Goal: Transaction & Acquisition: Obtain resource

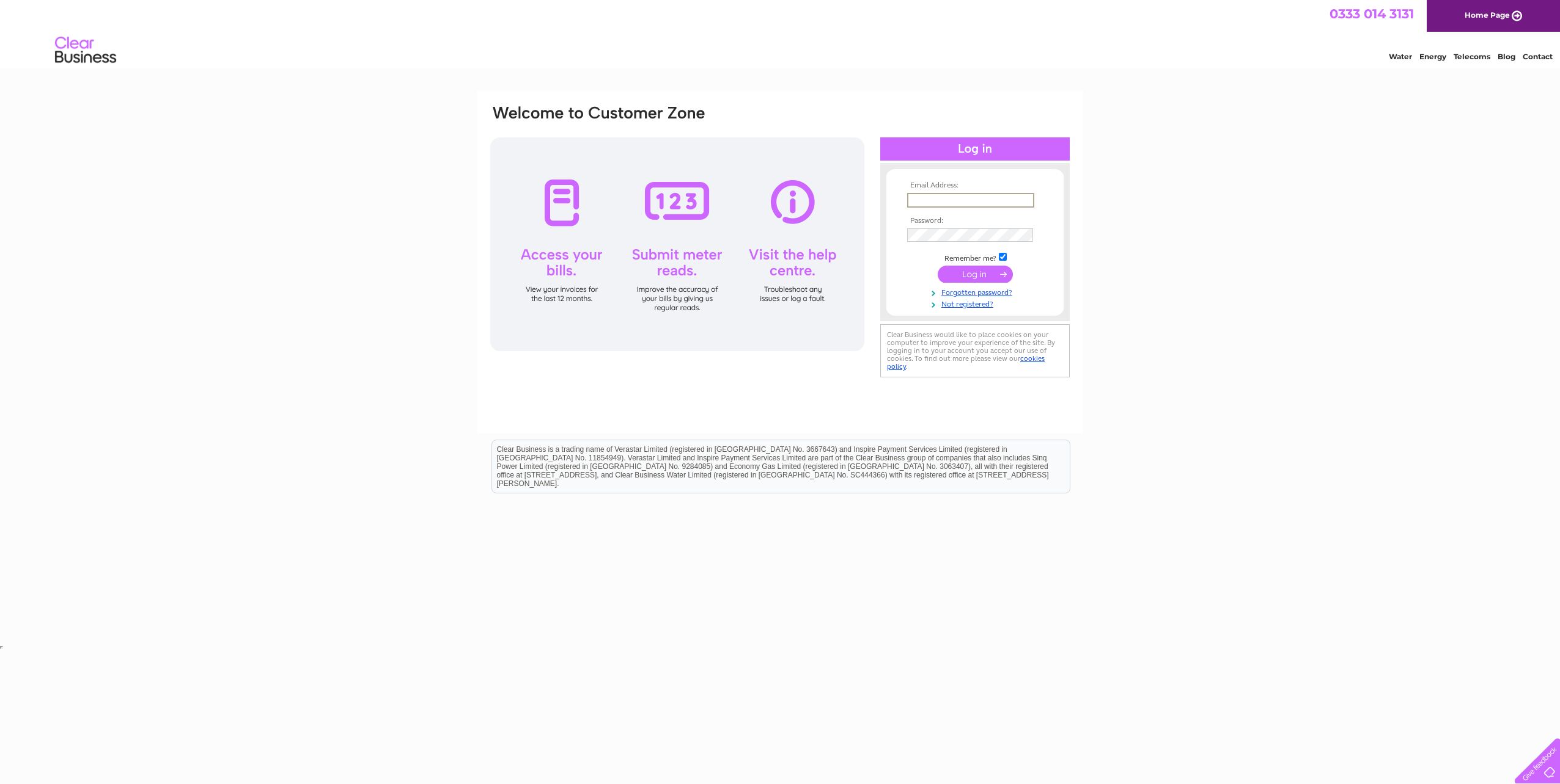
click at [926, 196] on input "text" at bounding box center [971, 200] width 127 height 15
type input "david.perkins@enerveo.com"
click at [938, 266] on input "submit" at bounding box center [975, 274] width 75 height 17
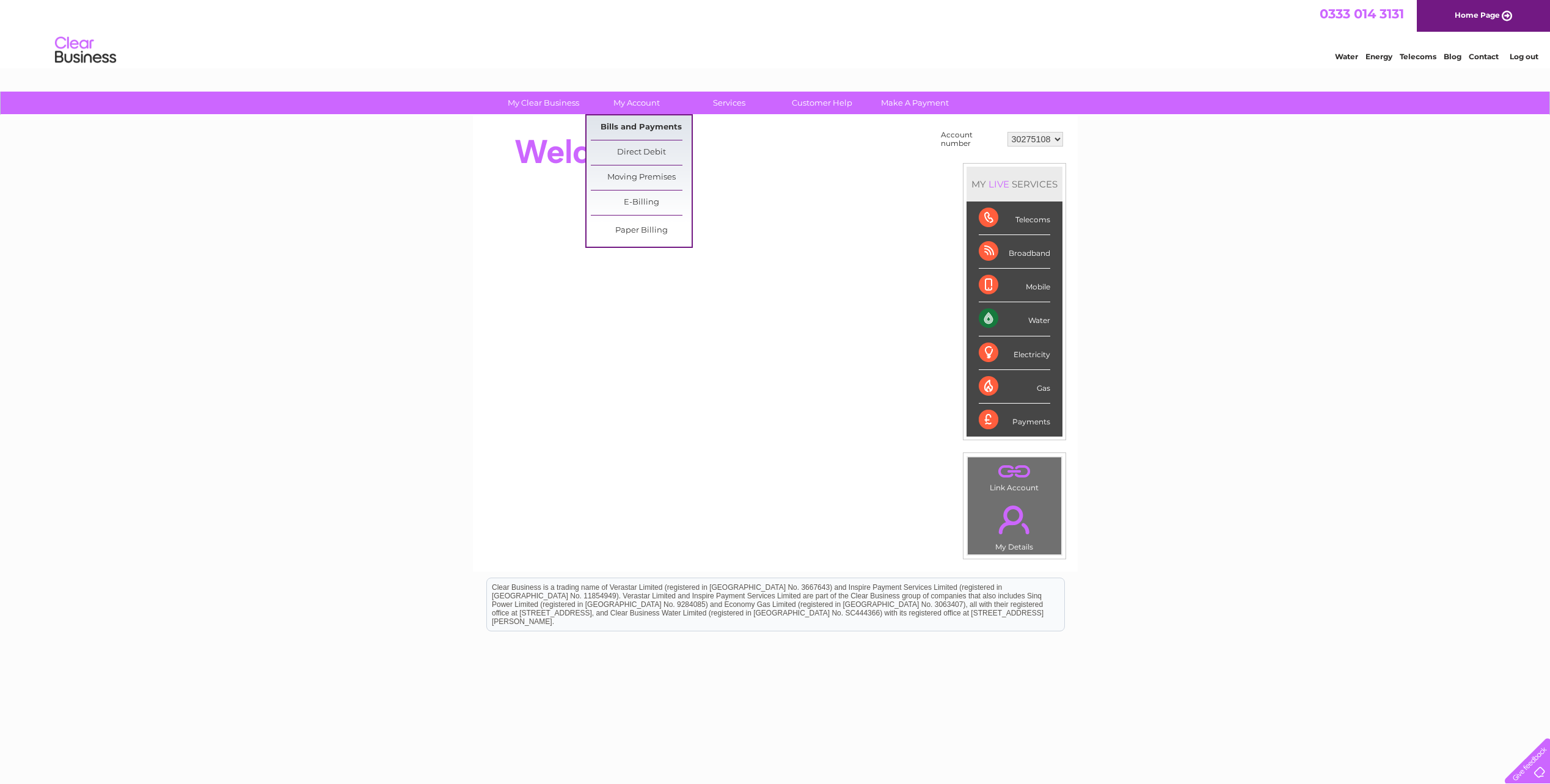
click at [632, 130] on link "Bills and Payments" at bounding box center [641, 128] width 101 height 24
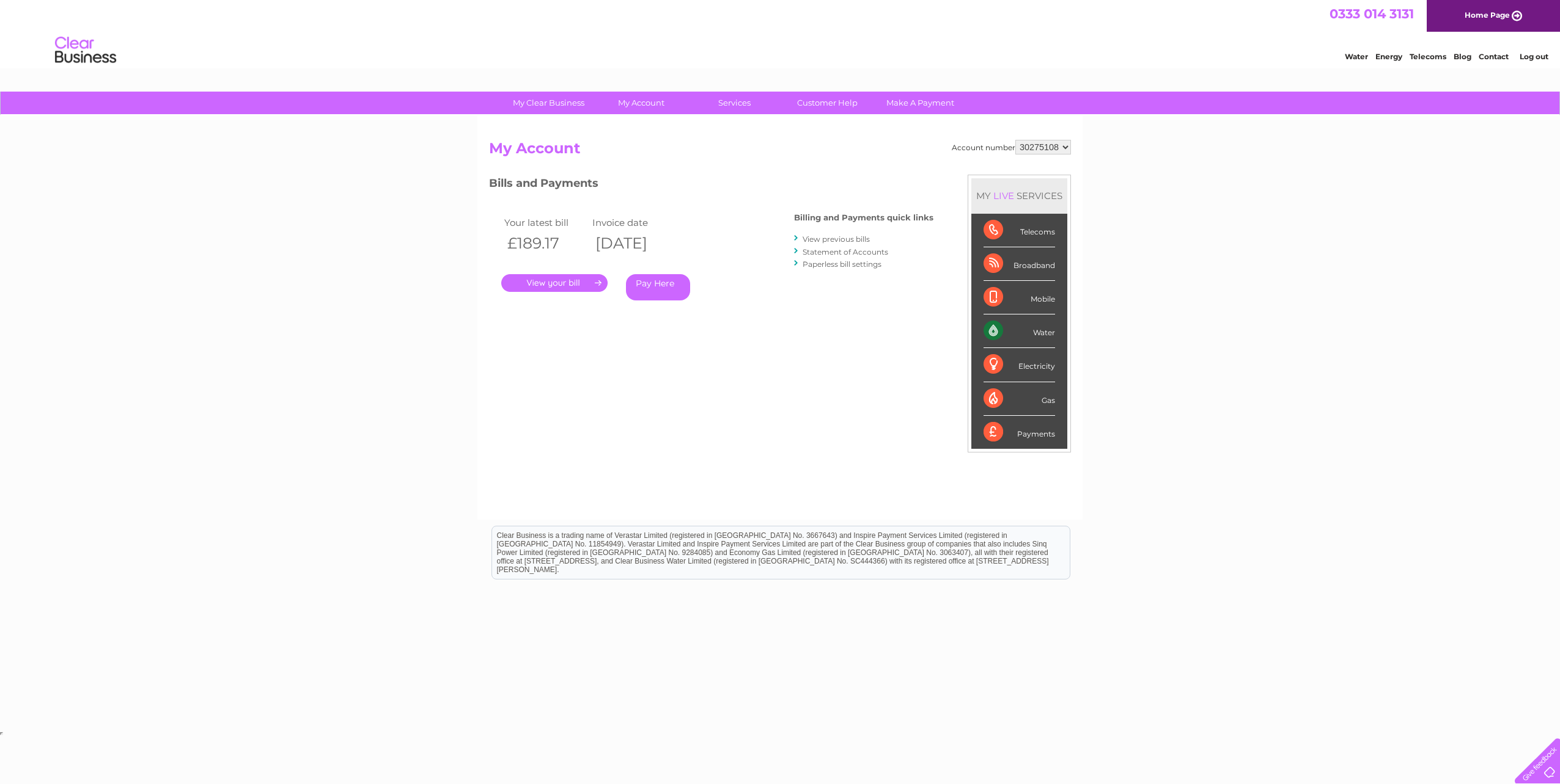
click at [570, 275] on link "." at bounding box center [555, 283] width 107 height 18
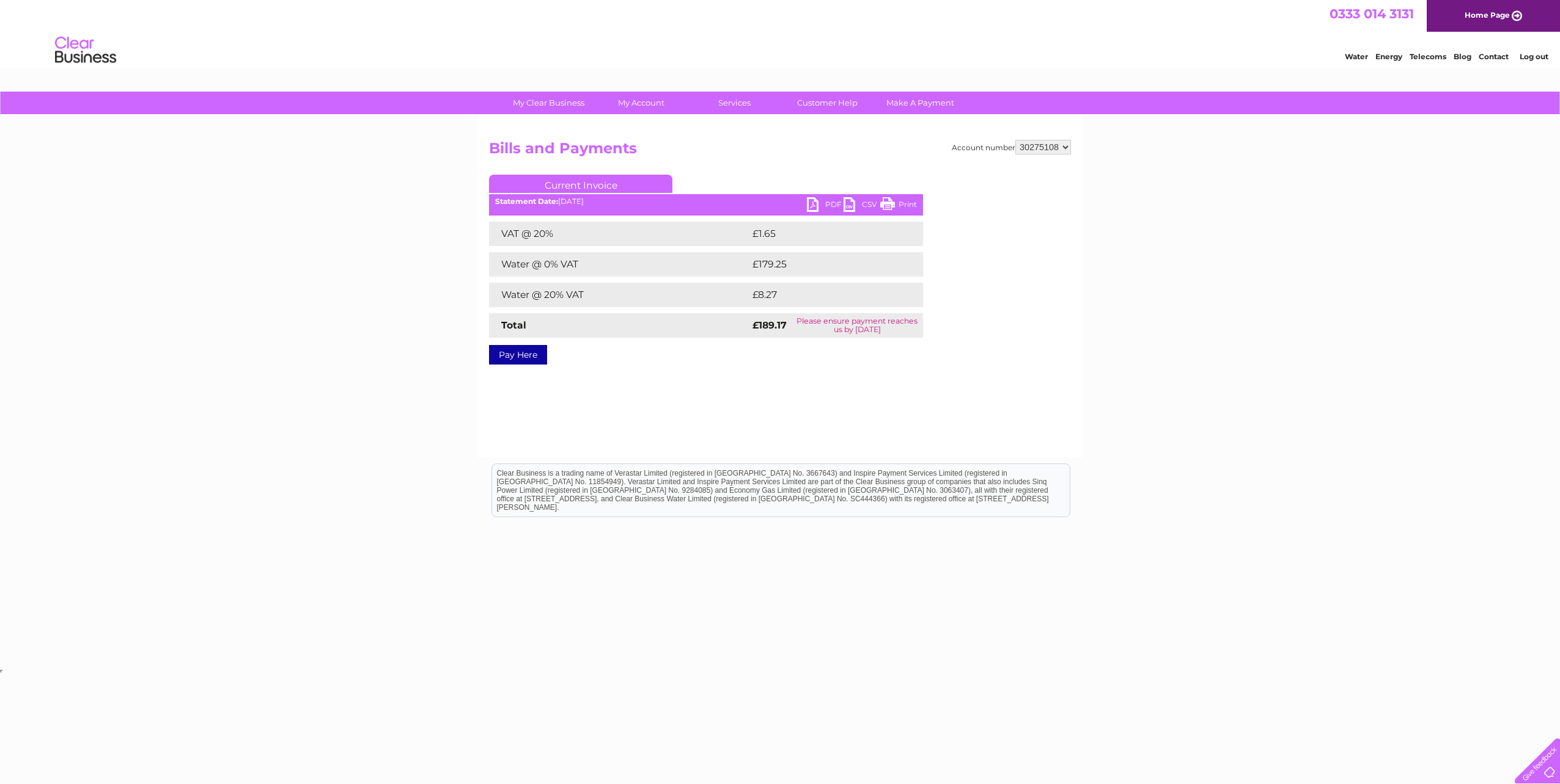
click at [819, 207] on link "PDF" at bounding box center [825, 207] width 37 height 18
click at [1050, 146] on select "30275108 30282423 30283956 30284106 30284163" at bounding box center [1043, 147] width 56 height 15
click at [1047, 144] on select "30275108 30282423 30283956 30284106 30284163" at bounding box center [1043, 147] width 56 height 15
select select "30282423"
click at [1015, 140] on select "30275108 30282423 30283956 30284106 30284163" at bounding box center [1043, 147] width 56 height 15
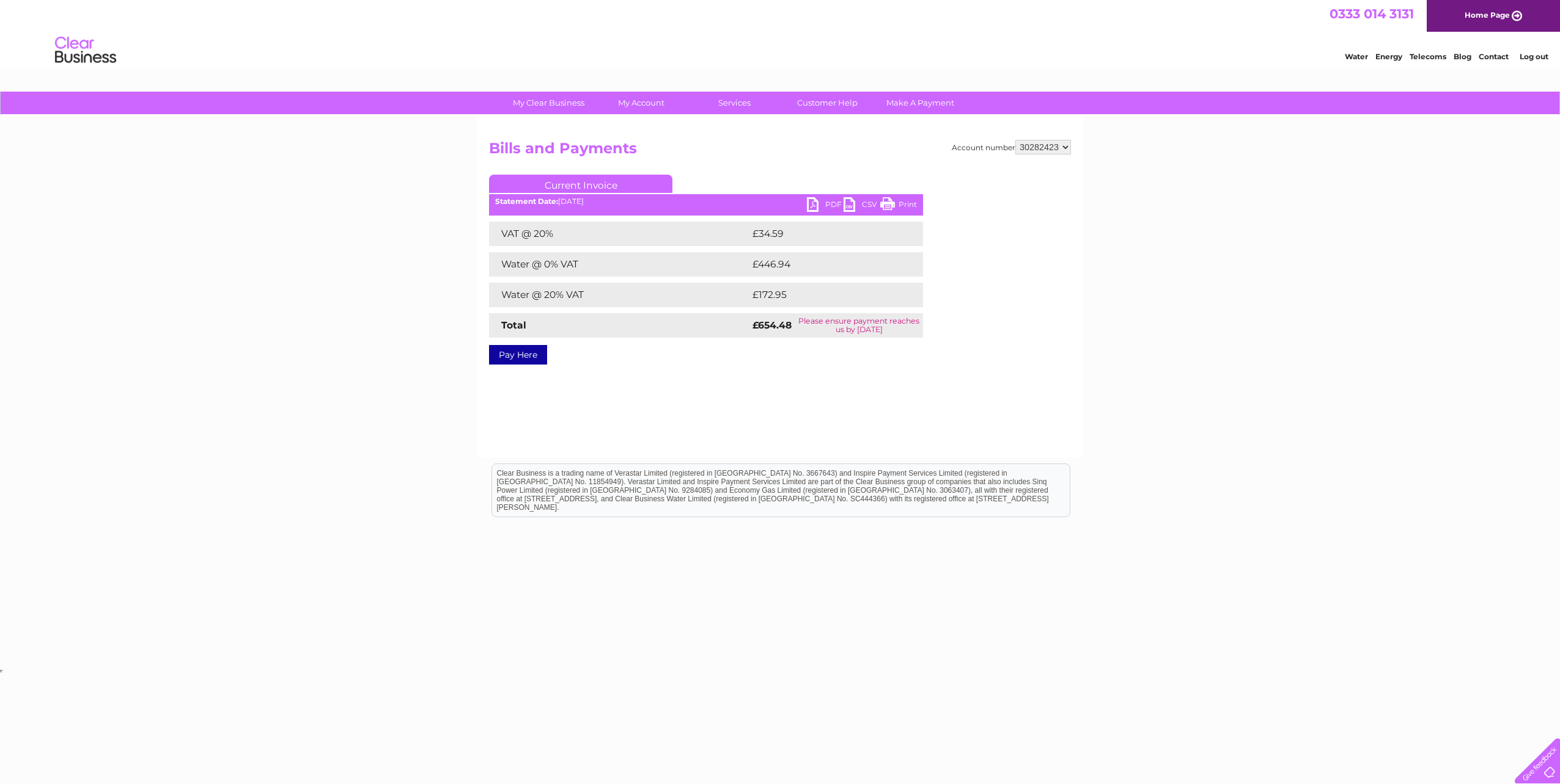
click at [819, 205] on link "PDF" at bounding box center [825, 207] width 37 height 18
click at [1027, 149] on select "30275108 30282423 30283956 30284106 30284163" at bounding box center [1043, 147] width 56 height 15
select select "30283956"
click at [1015, 140] on select "30275108 30282423 30283956 30284106 30284163" at bounding box center [1043, 147] width 56 height 15
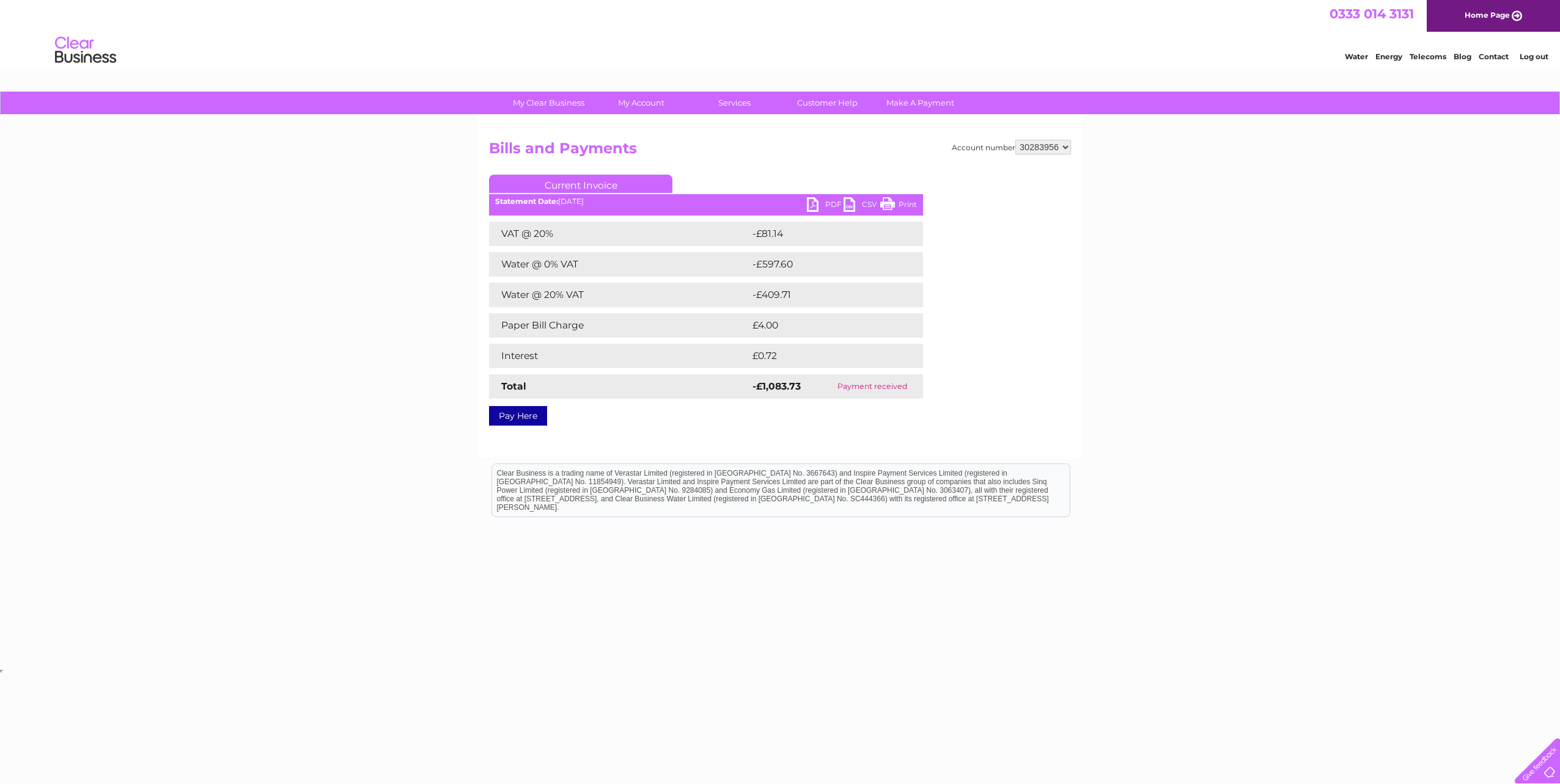
click at [823, 212] on link "PDF" at bounding box center [825, 207] width 37 height 18
click at [1045, 146] on select "30275108 30282423 30283956 30284106 30284163" at bounding box center [1043, 147] width 56 height 15
click at [1042, 148] on select "30275108 30282423 30283956 30284106 30284163" at bounding box center [1043, 147] width 56 height 15
select select "30284106"
click at [1015, 140] on select "30275108 30282423 30283956 30284106 30284163" at bounding box center [1043, 147] width 56 height 15
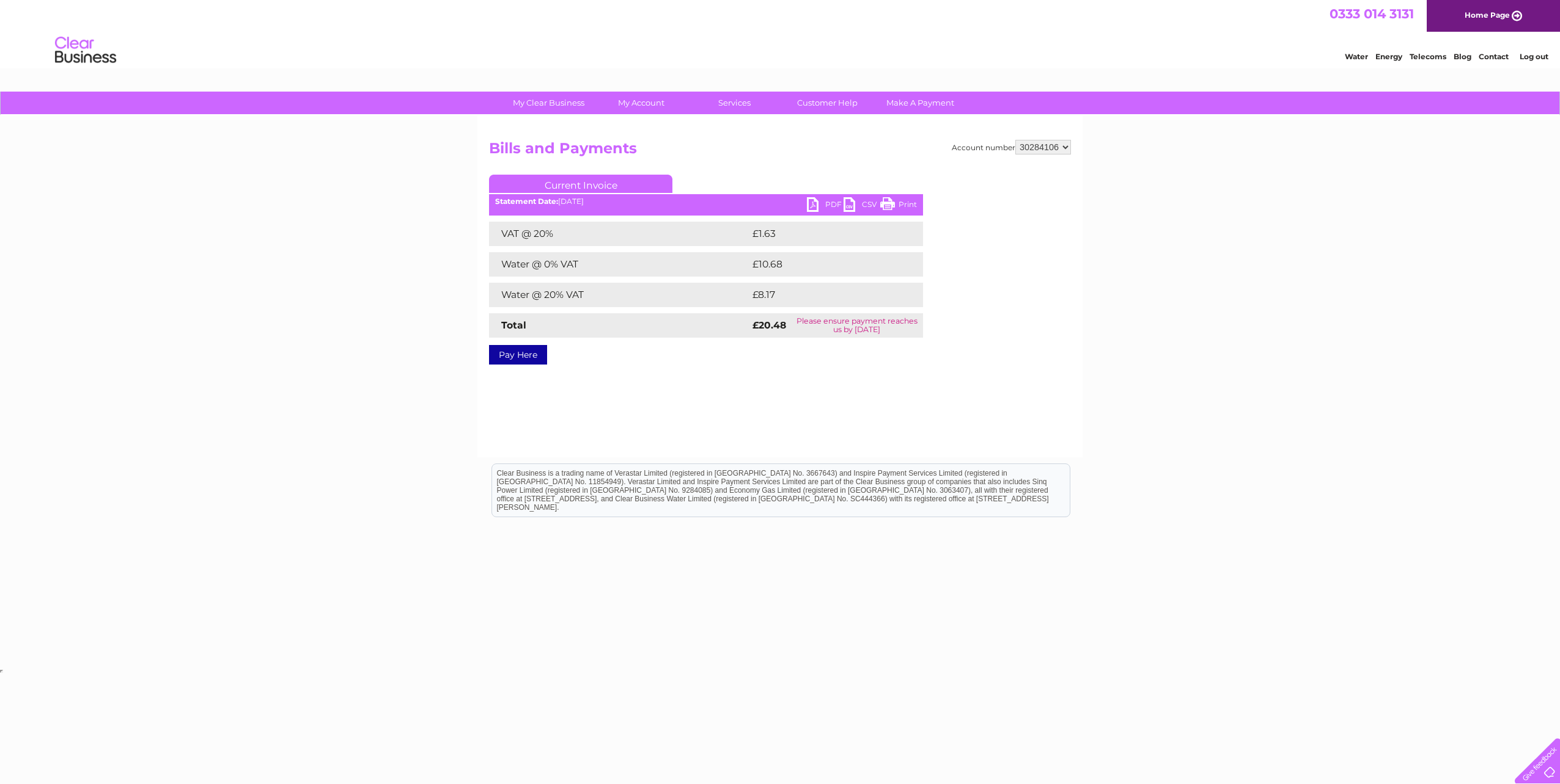
click at [820, 208] on link "PDF" at bounding box center [825, 207] width 37 height 18
click at [1040, 144] on select "30275108 30282423 30283956 30284106 30284163" at bounding box center [1043, 147] width 56 height 15
select select "30284163"
click at [1015, 140] on select "30275108 30282423 30283956 30284106 30284163" at bounding box center [1043, 147] width 56 height 15
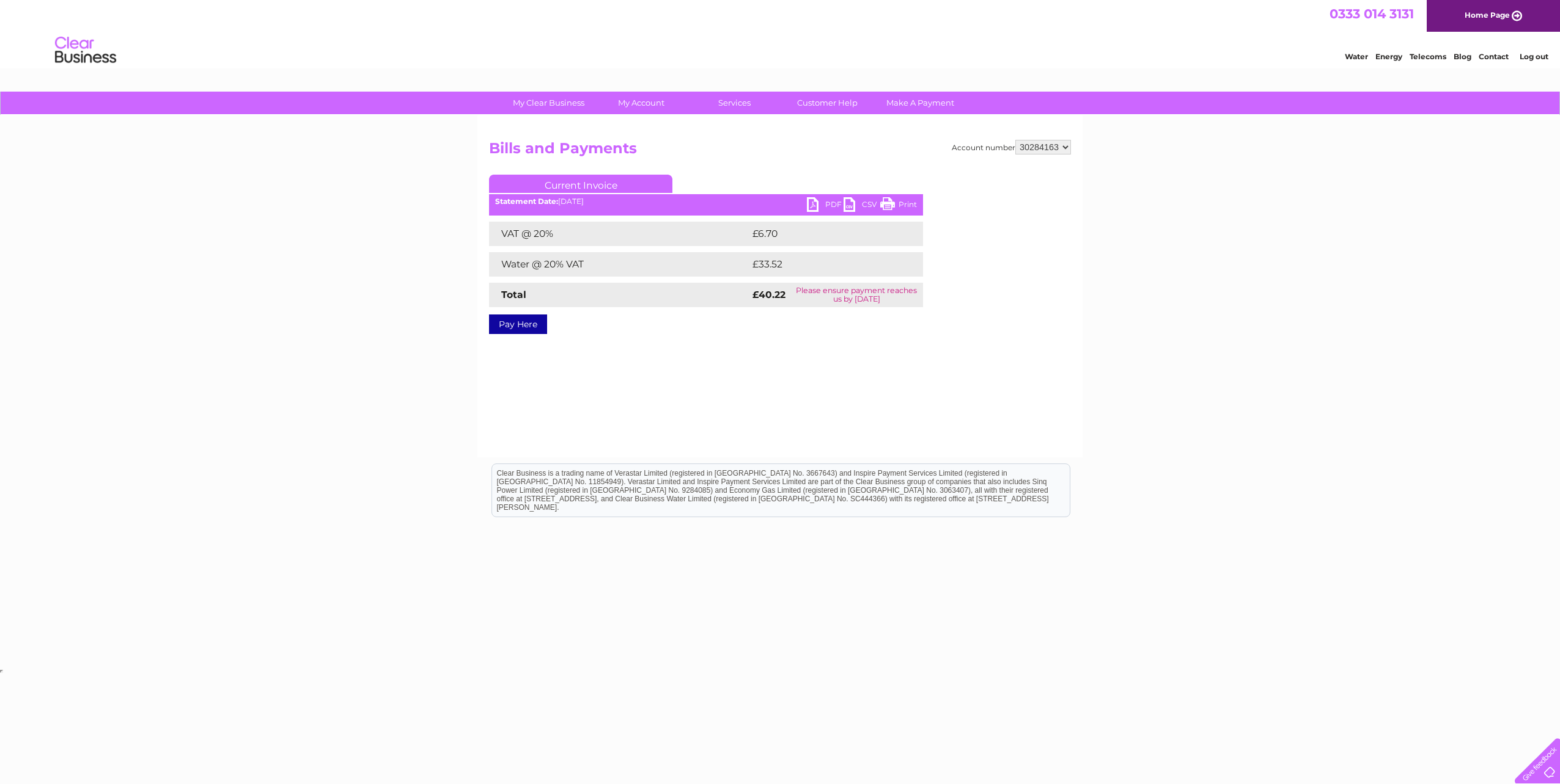
click at [820, 205] on link "PDF" at bounding box center [825, 207] width 37 height 18
click at [1045, 148] on select "30275108 30282423 30283956 30284106 30284163" at bounding box center [1043, 147] width 56 height 15
click at [1179, 313] on div "My Clear Business Login Details My Details My Preferences Link Account My Accou…" at bounding box center [780, 379] width 1560 height 575
